Goal: Transaction & Acquisition: Purchase product/service

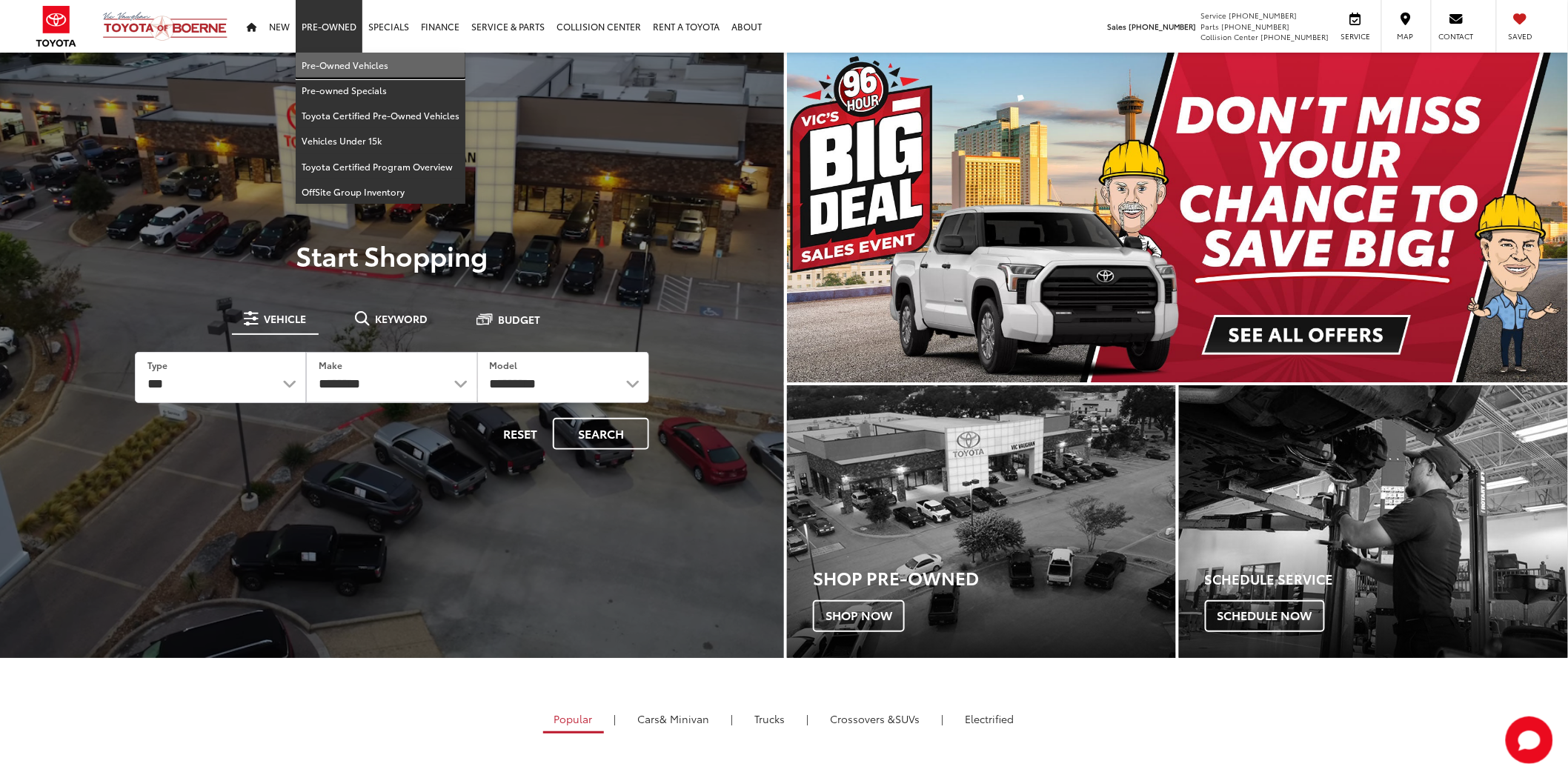
click at [336, 69] on link "Pre-Owned Vehicles" at bounding box center [381, 65] width 170 height 25
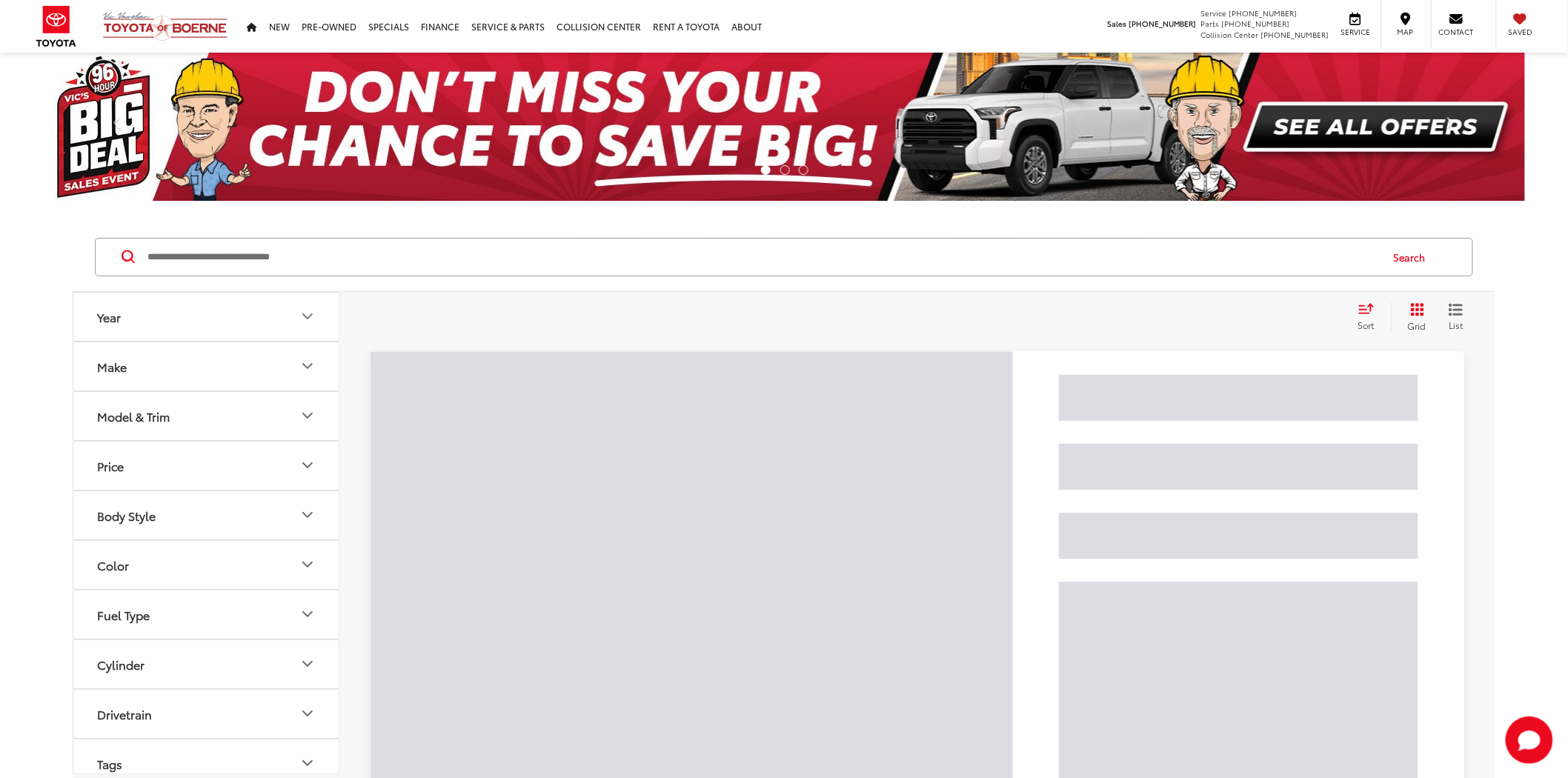
click at [402, 248] on input "Search by Make, Model, or Keyword" at bounding box center [763, 257] width 1234 height 36
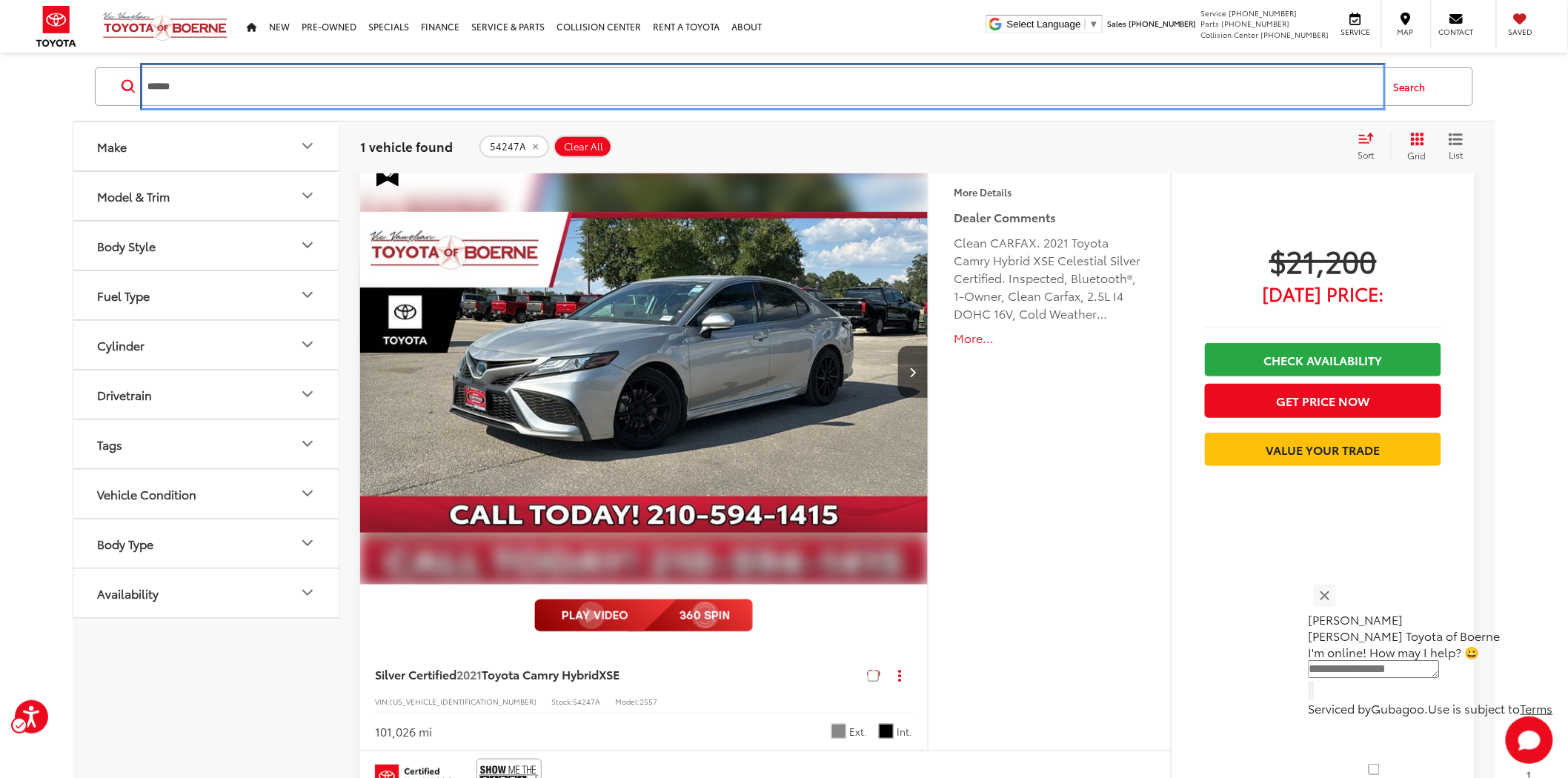
scroll to position [219, 0]
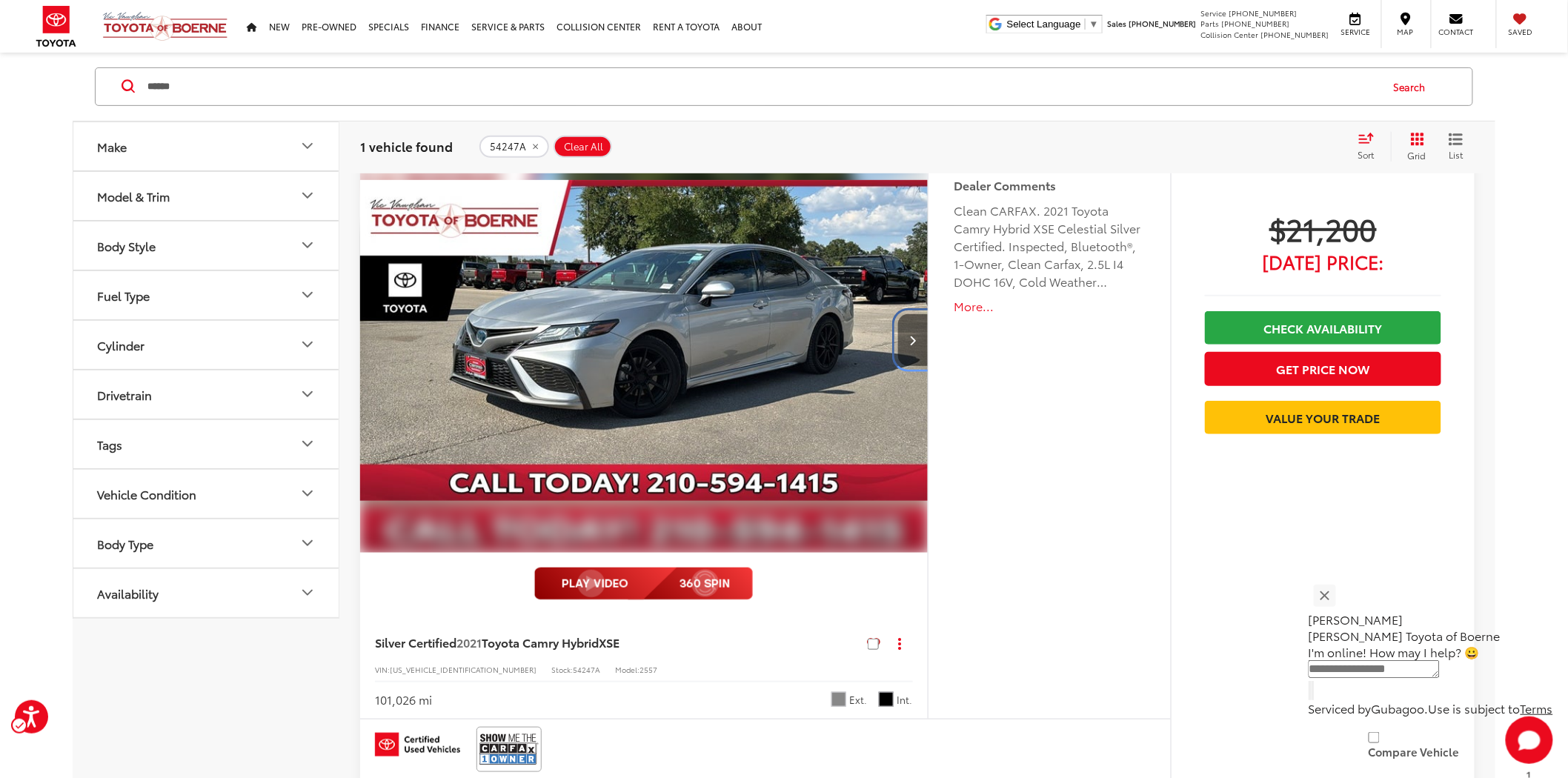
click at [913, 349] on button "Next image" at bounding box center [913, 340] width 30 height 52
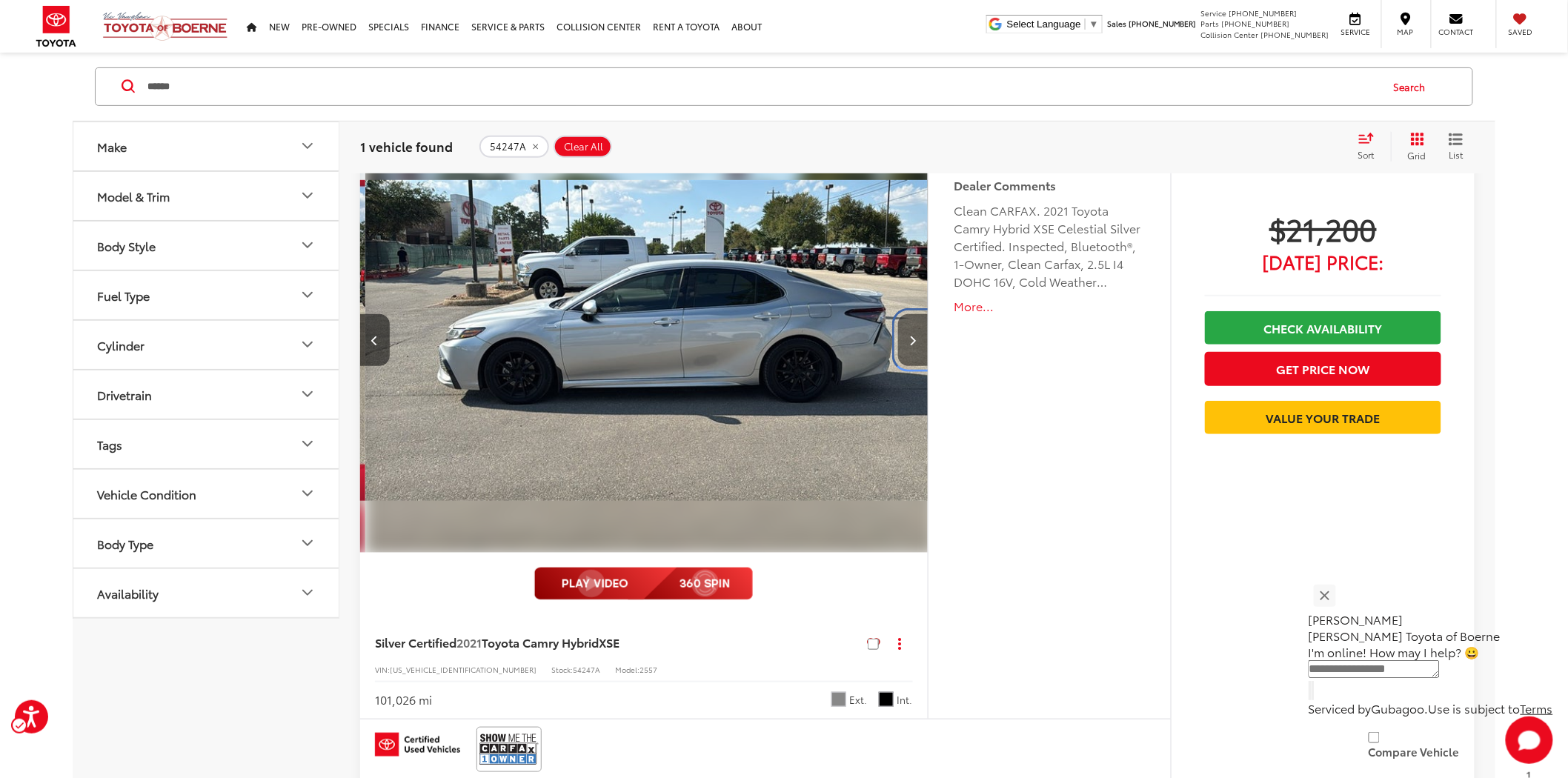
scroll to position [0, 569]
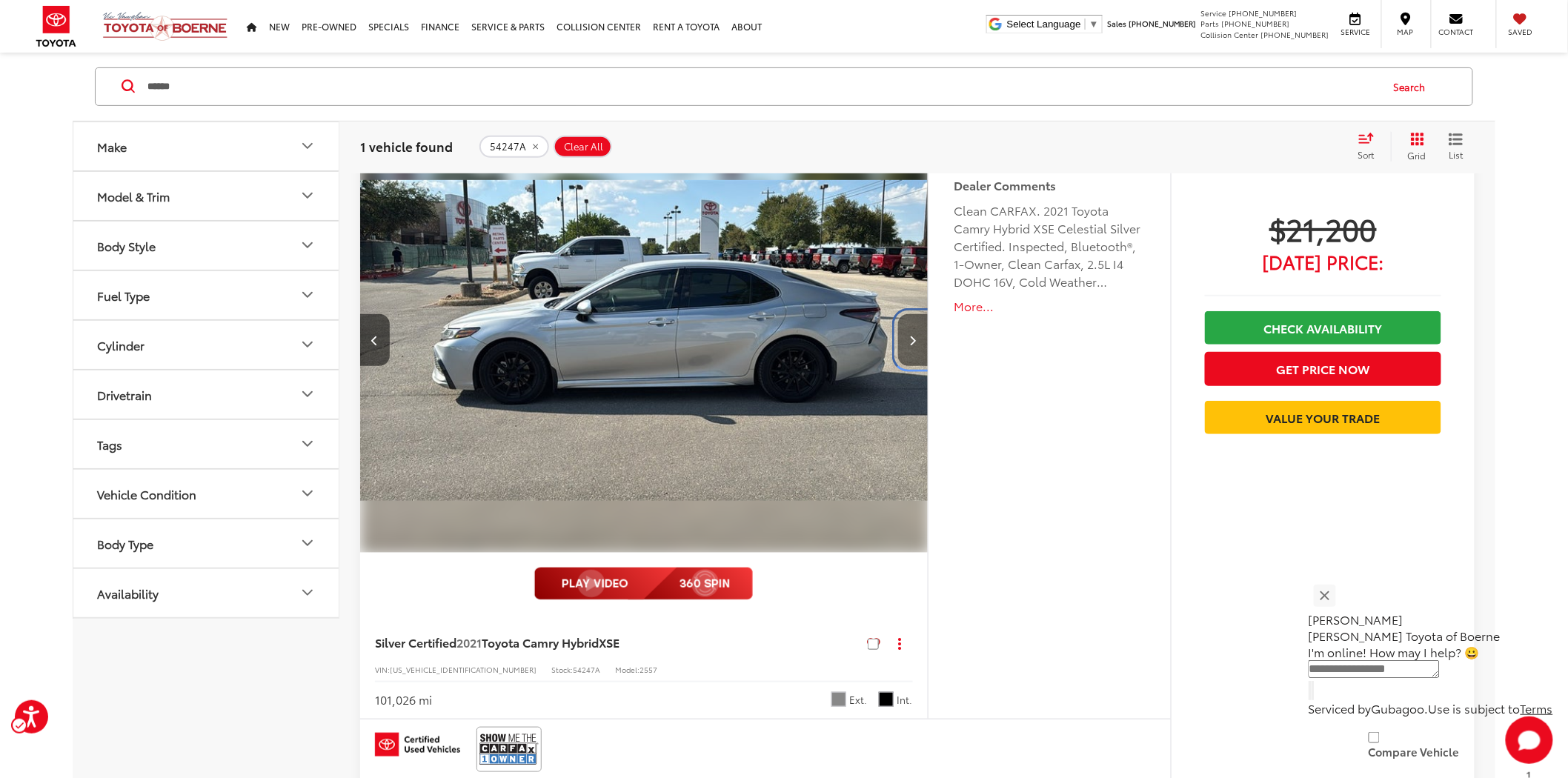
click at [907, 356] on button "Next image" at bounding box center [913, 340] width 30 height 52
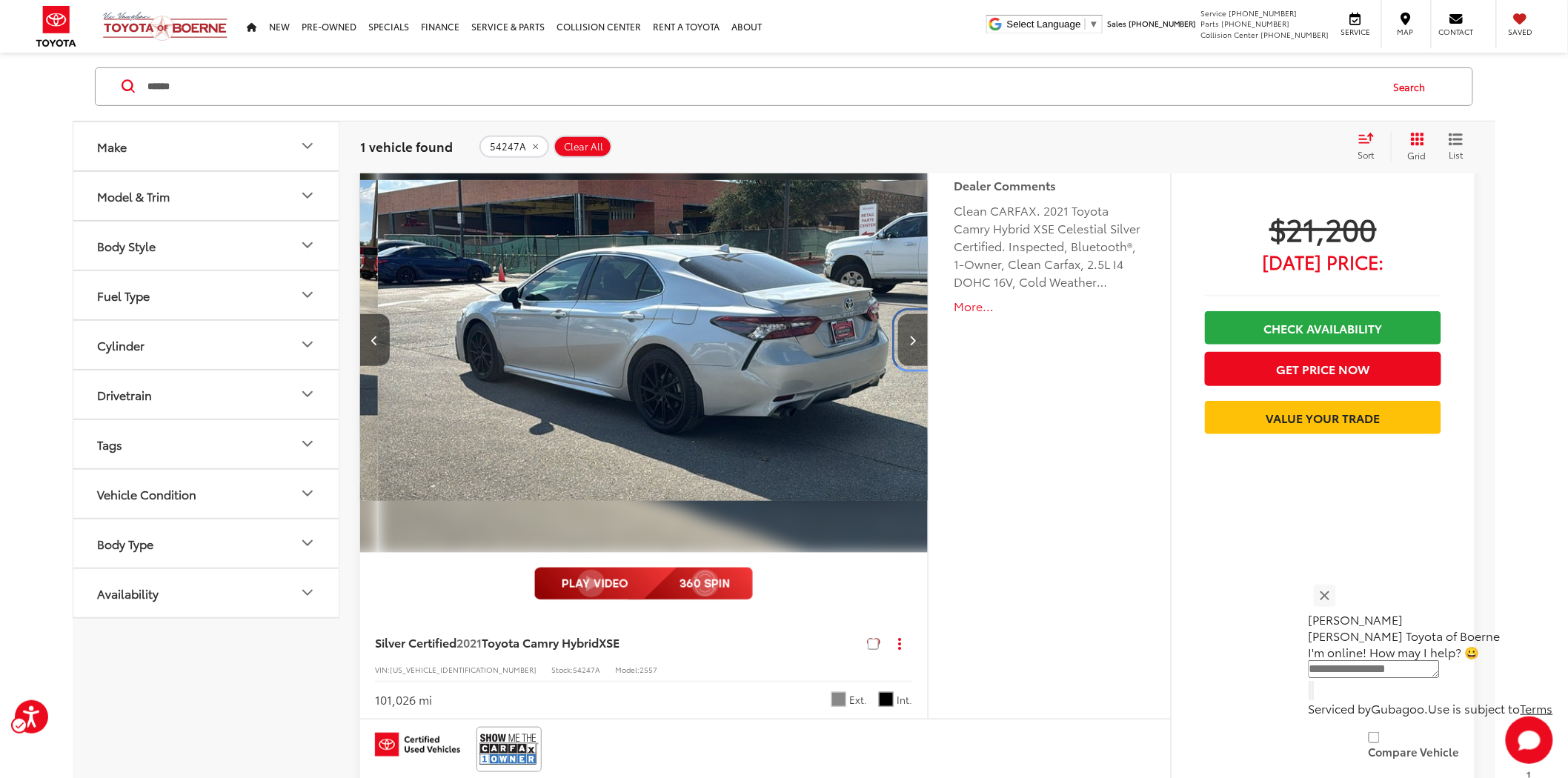
scroll to position [0, 1139]
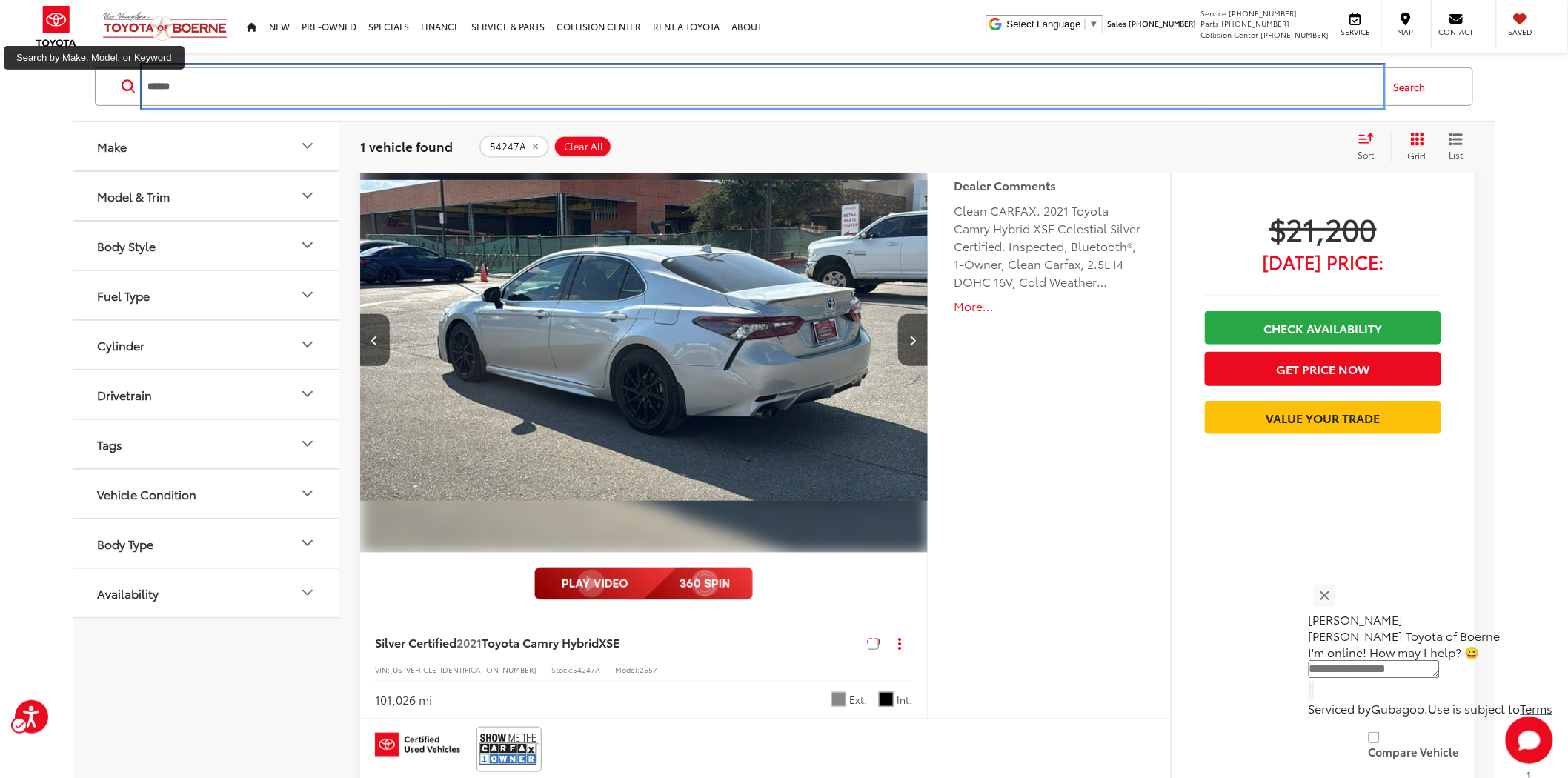
click at [309, 88] on input "******" at bounding box center [763, 87] width 1234 height 36
type input "******"
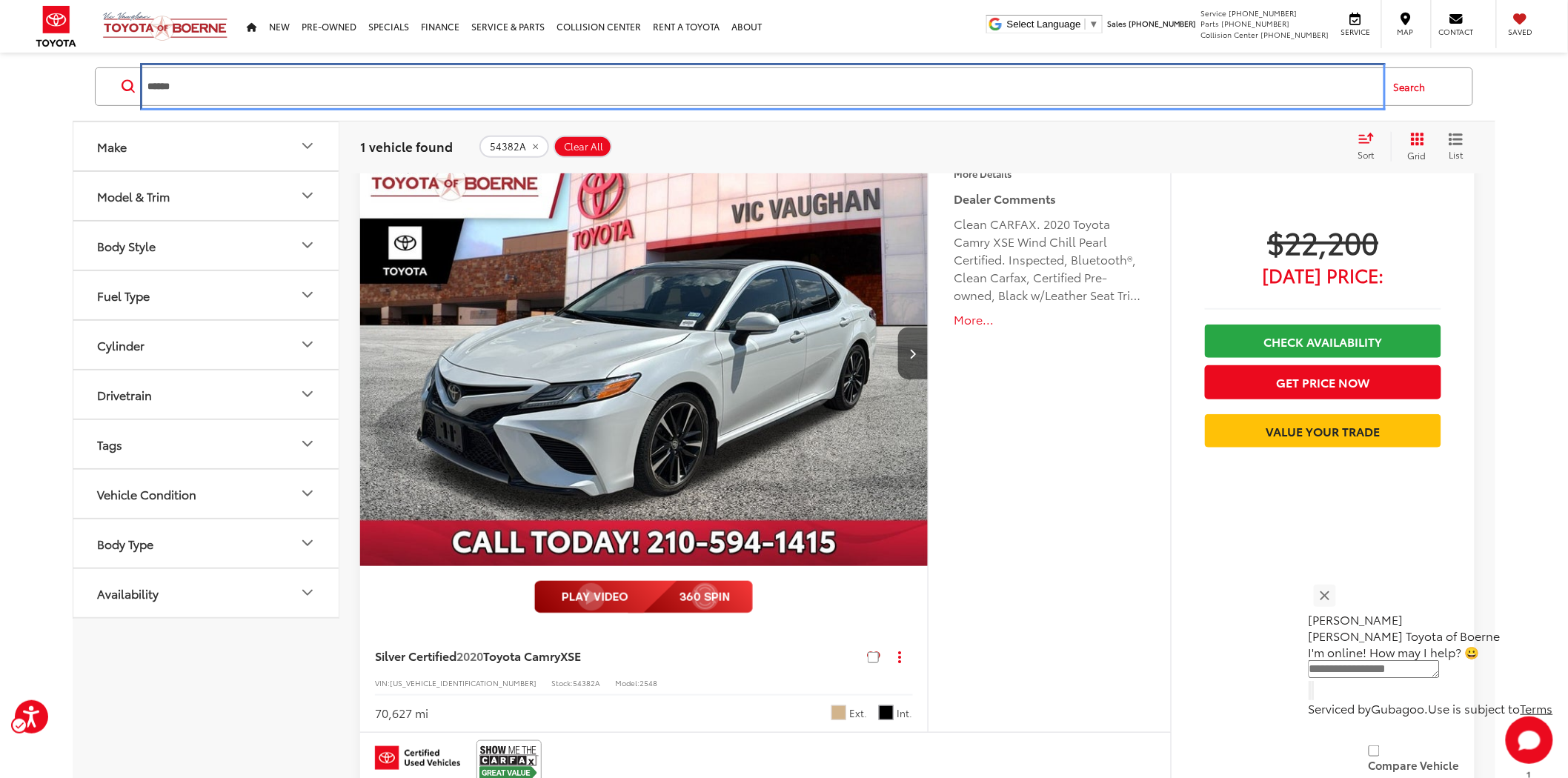
scroll to position [170, 0]
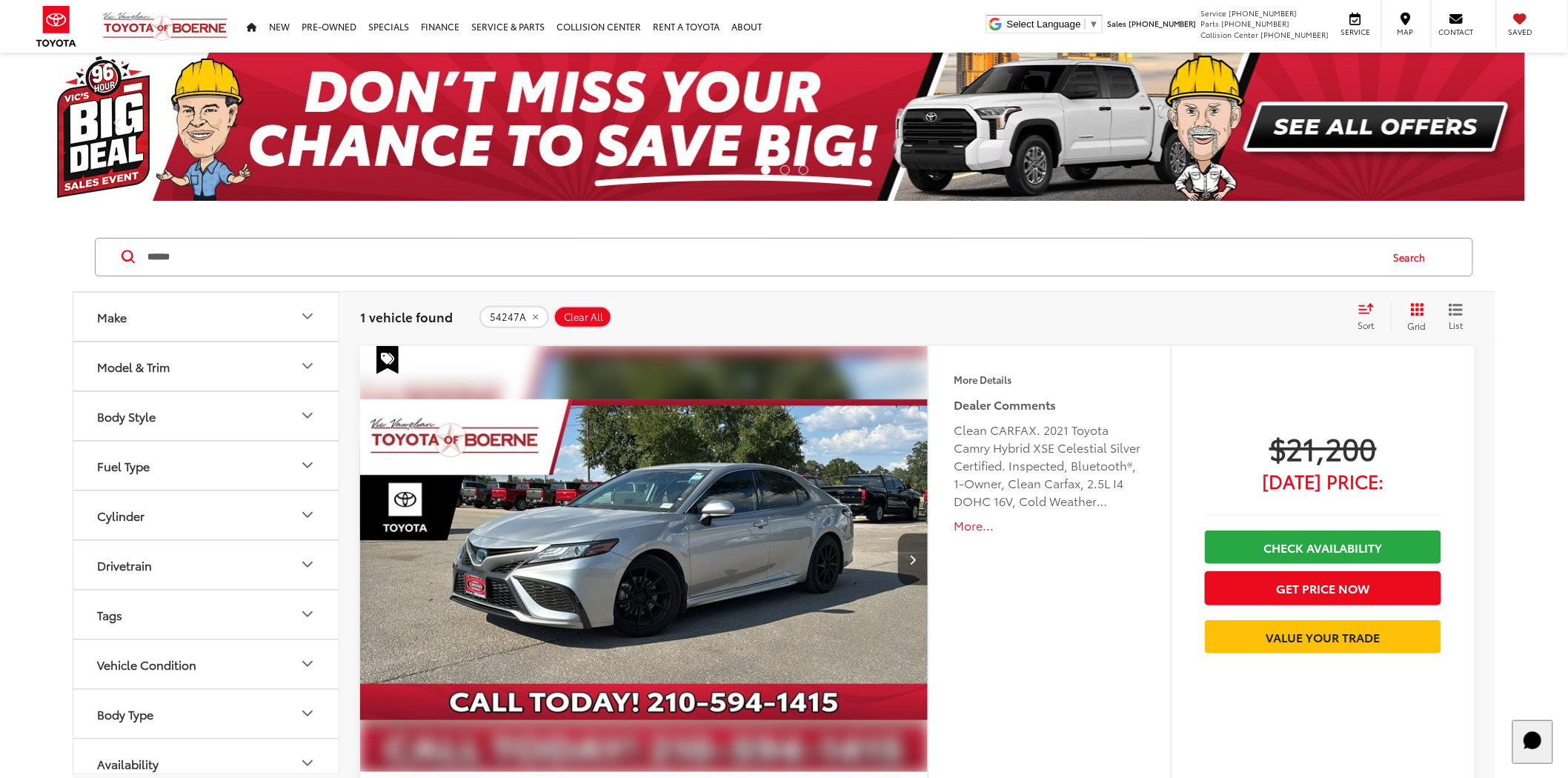
scroll to position [2, 0]
